Goal: Task Accomplishment & Management: Use online tool/utility

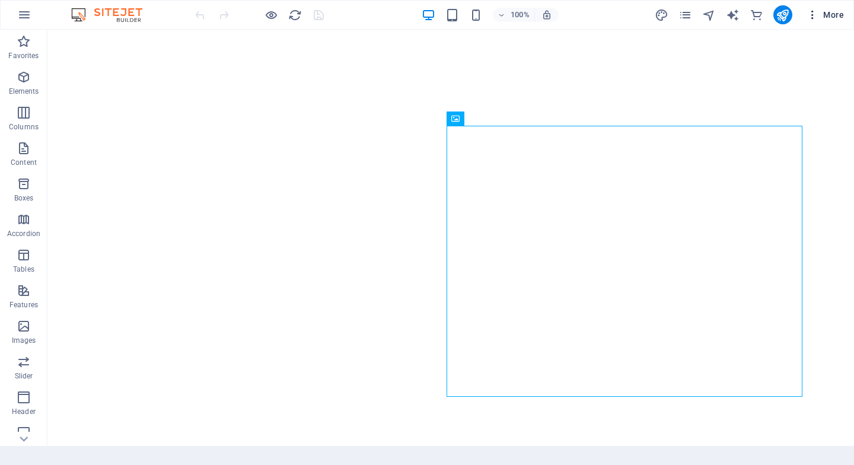
click at [832, 15] on span "More" at bounding box center [824, 15] width 37 height 12
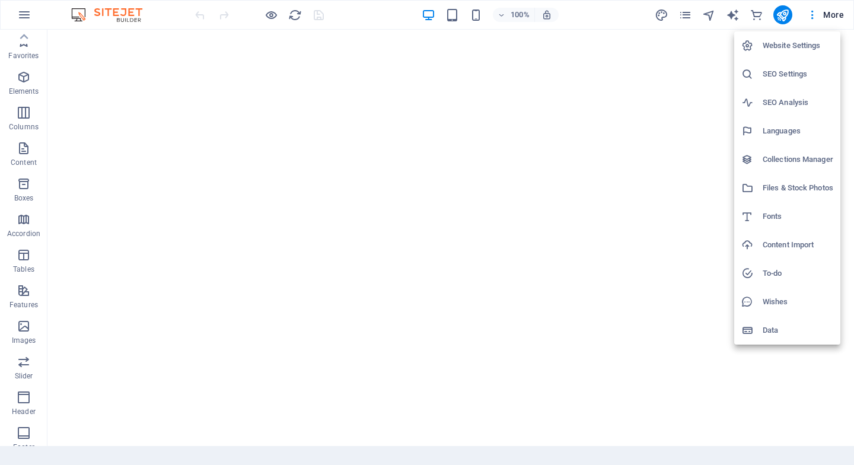
scroll to position [153, 0]
click at [657, 36] on div at bounding box center [427, 232] width 854 height 465
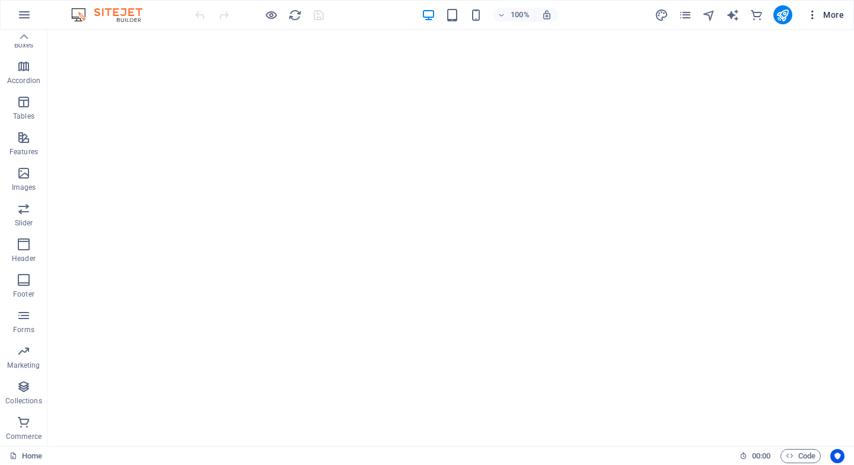
click at [823, 16] on span "More" at bounding box center [824, 15] width 37 height 12
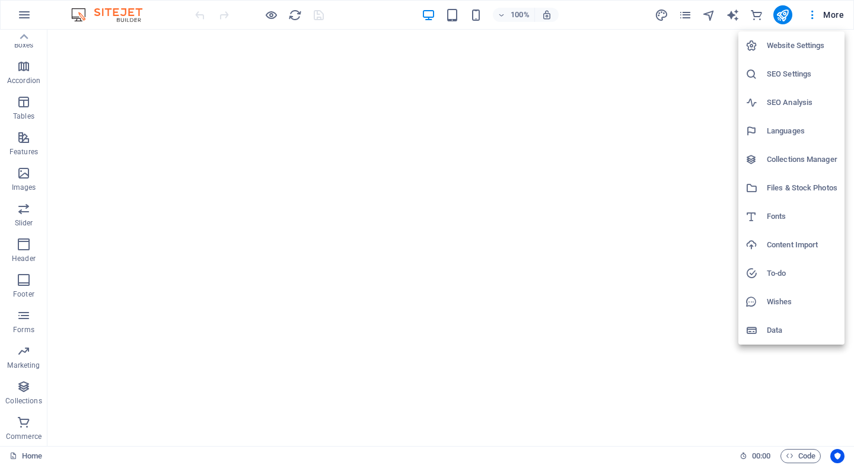
drag, startPoint x: 645, startPoint y: 303, endPoint x: 627, endPoint y: 350, distance: 50.6
click at [645, 302] on div at bounding box center [427, 232] width 854 height 465
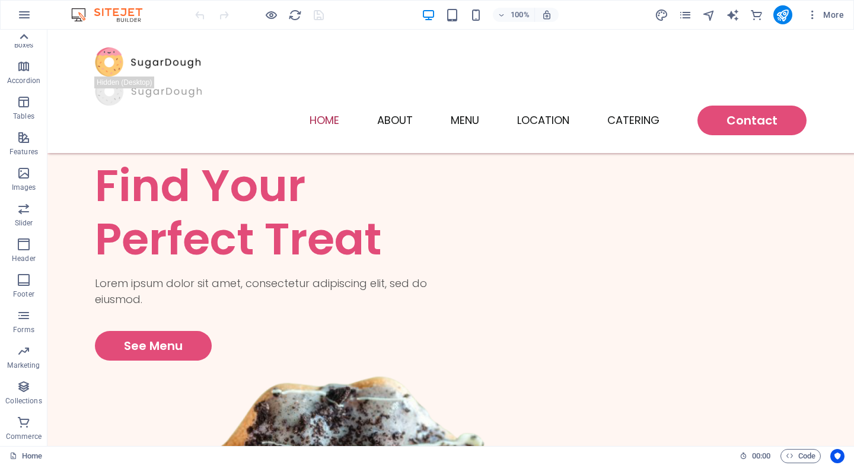
scroll to position [652, 0]
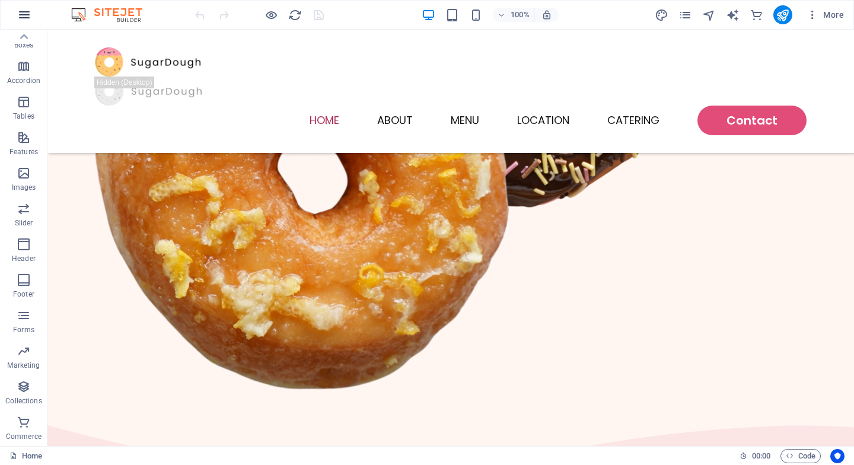
click at [23, 13] on icon "button" at bounding box center [24, 15] width 14 height 14
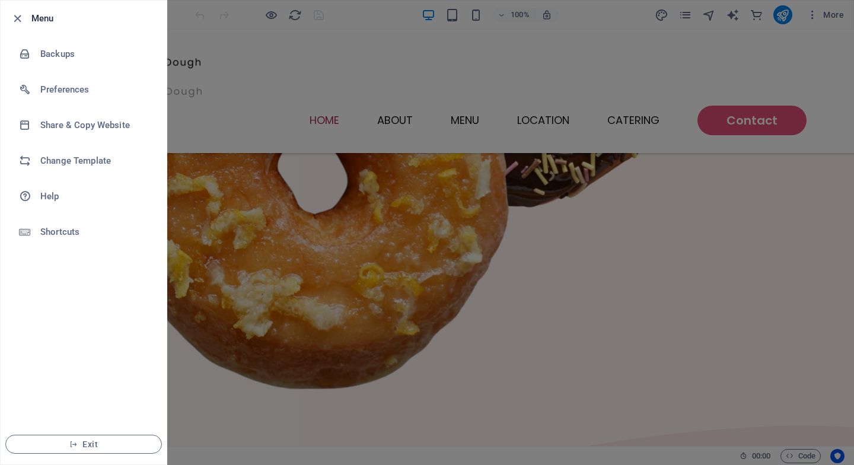
click at [213, 330] on div at bounding box center [427, 232] width 854 height 465
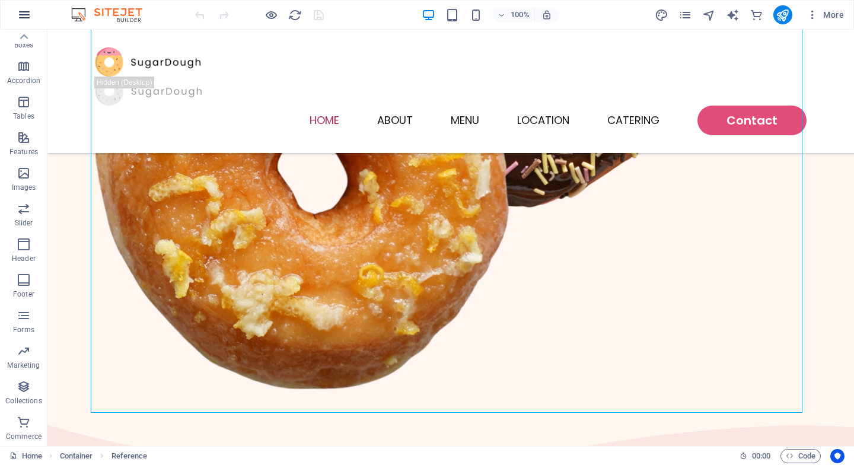
click at [17, 17] on icon "button" at bounding box center [24, 15] width 14 height 14
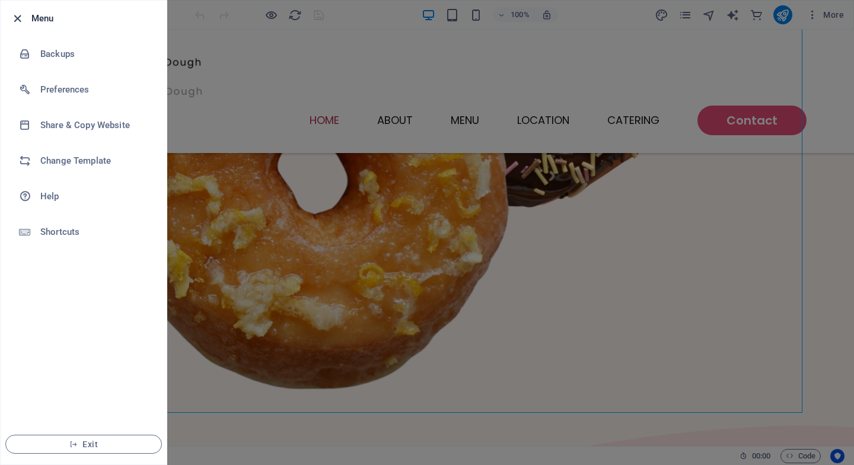
click at [16, 18] on icon "button" at bounding box center [18, 19] width 14 height 14
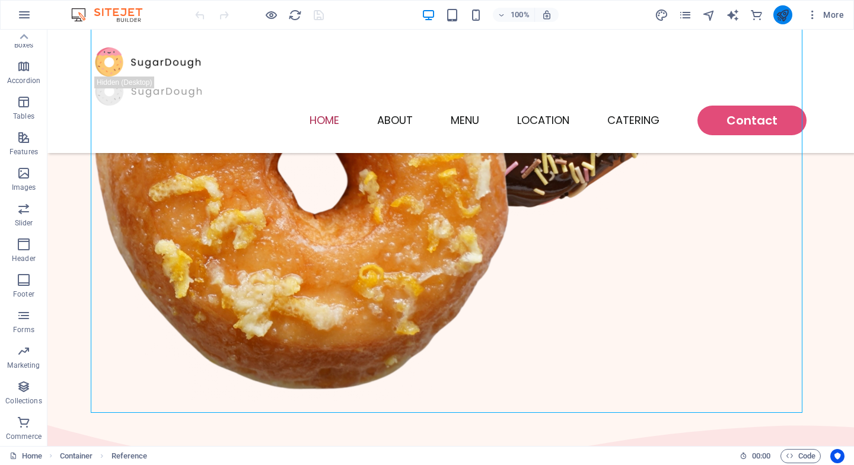
click at [782, 17] on icon "publish" at bounding box center [782, 15] width 14 height 14
